Goal: Task Accomplishment & Management: Understand process/instructions

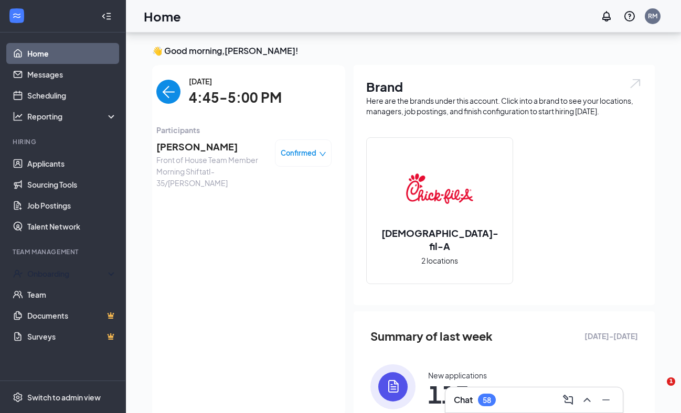
click at [62, 275] on div "Onboarding" at bounding box center [67, 274] width 81 height 10
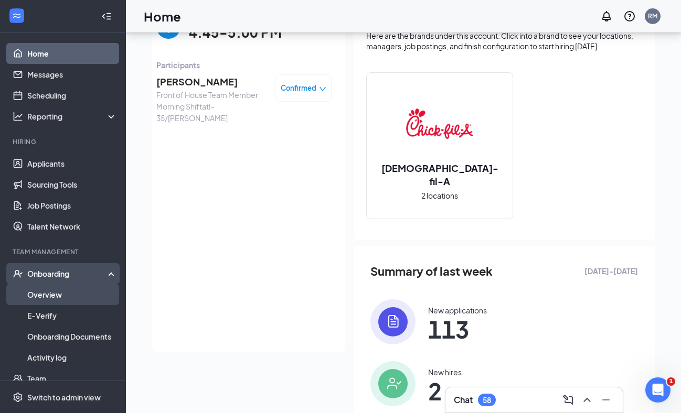
click at [69, 296] on link "Overview" at bounding box center [72, 294] width 90 height 21
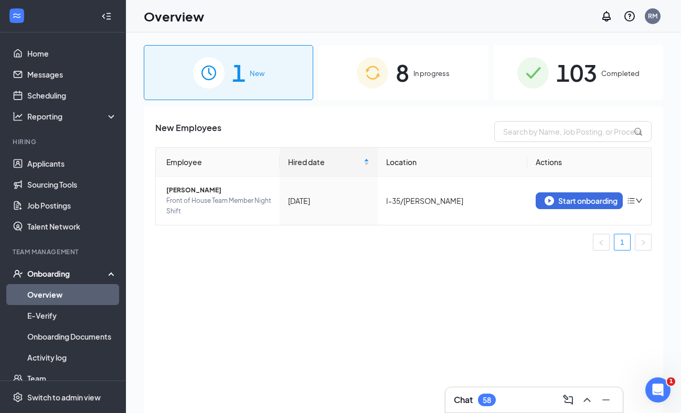
click at [408, 74] on span "8" at bounding box center [403, 73] width 14 height 36
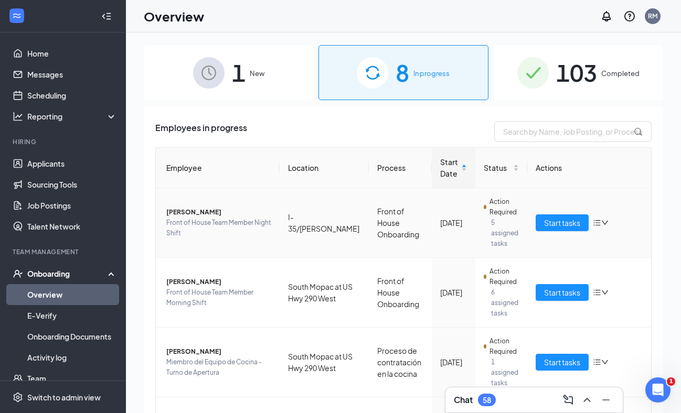
scroll to position [369, 0]
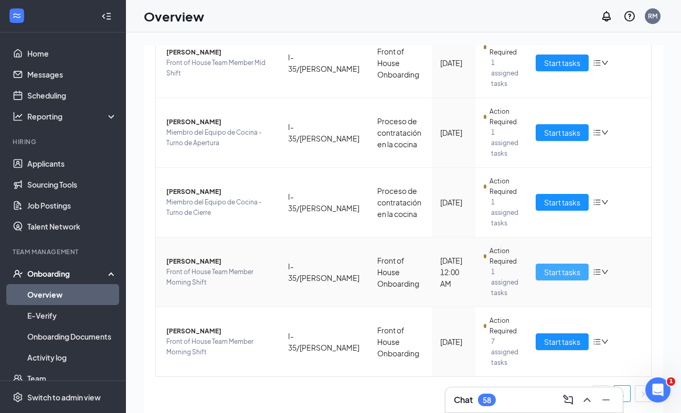
click at [536, 269] on button "Start tasks" at bounding box center [562, 272] width 53 height 17
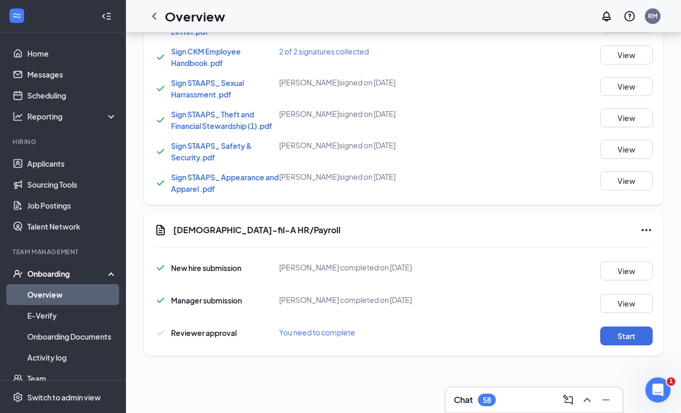
scroll to position [71, 0]
click at [606, 335] on button "Start" at bounding box center [626, 336] width 52 height 19
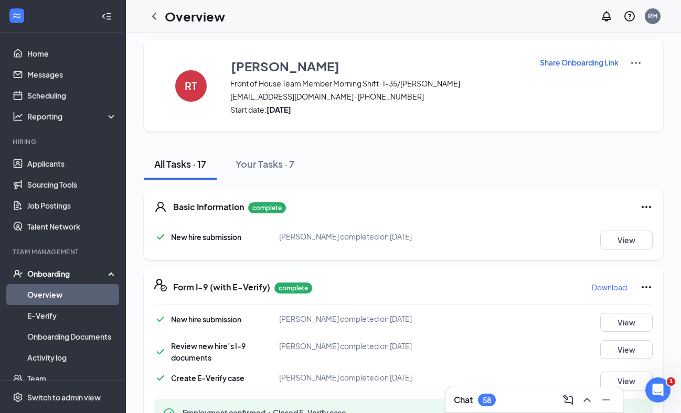
scroll to position [0, 0]
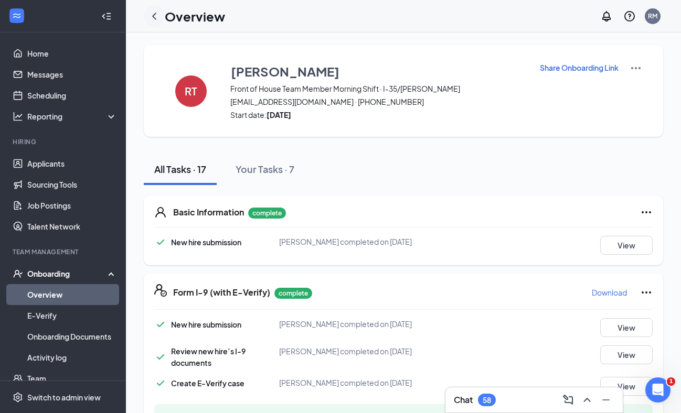
click at [161, 16] on div at bounding box center [154, 16] width 21 height 21
click at [153, 15] on icon "ChevronLeft" at bounding box center [154, 16] width 4 height 7
